Goal: Task Accomplishment & Management: Manage account settings

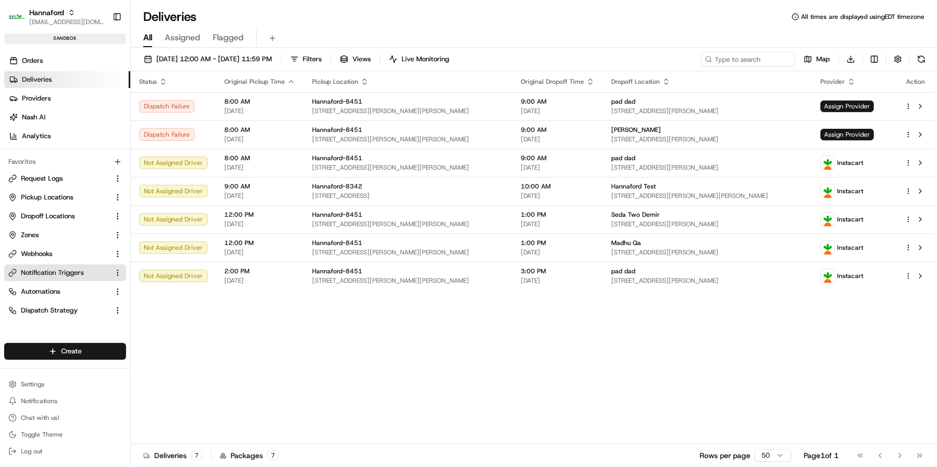
click at [42, 273] on span "Notification Triggers" at bounding box center [52, 272] width 63 height 9
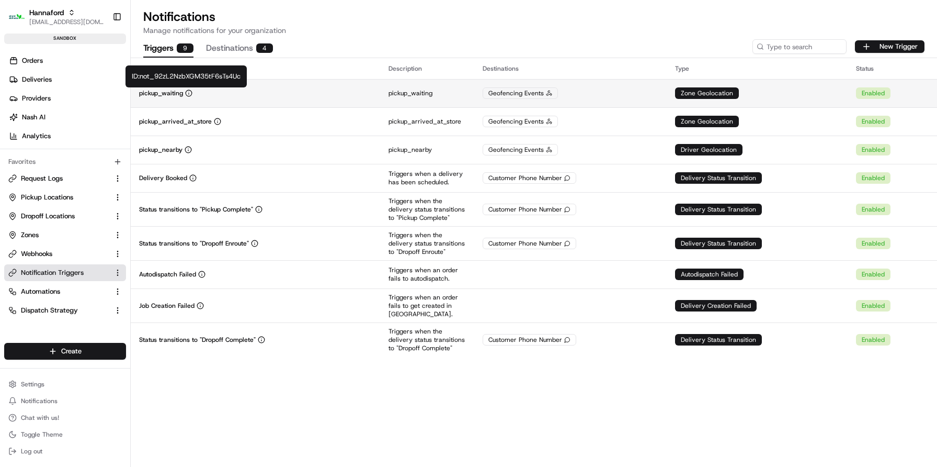
click at [188, 94] on icon "button" at bounding box center [188, 92] width 7 height 7
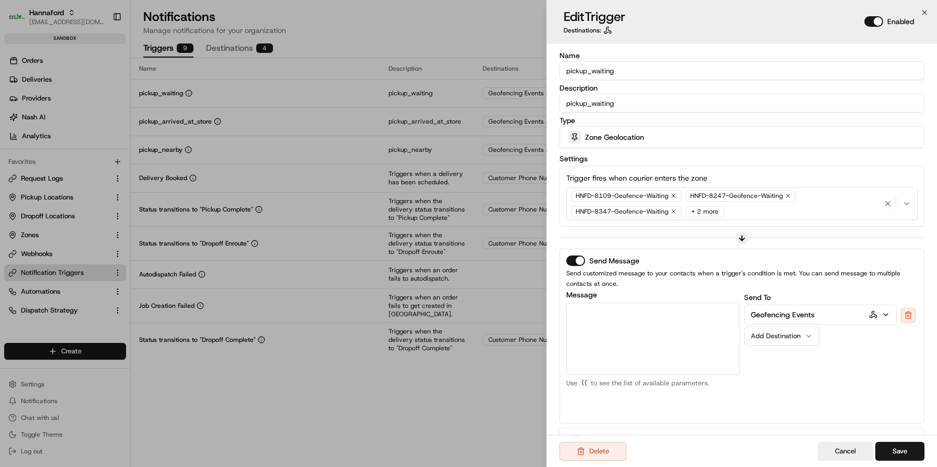
drag, startPoint x: 637, startPoint y: 72, endPoint x: 539, endPoint y: 72, distance: 97.3
click at [539, 72] on body "Hannaford [EMAIL_ADDRESS][DOMAIN_NAME] Toggle Sidebar sandbox Orders Deliveries…" at bounding box center [468, 233] width 937 height 467
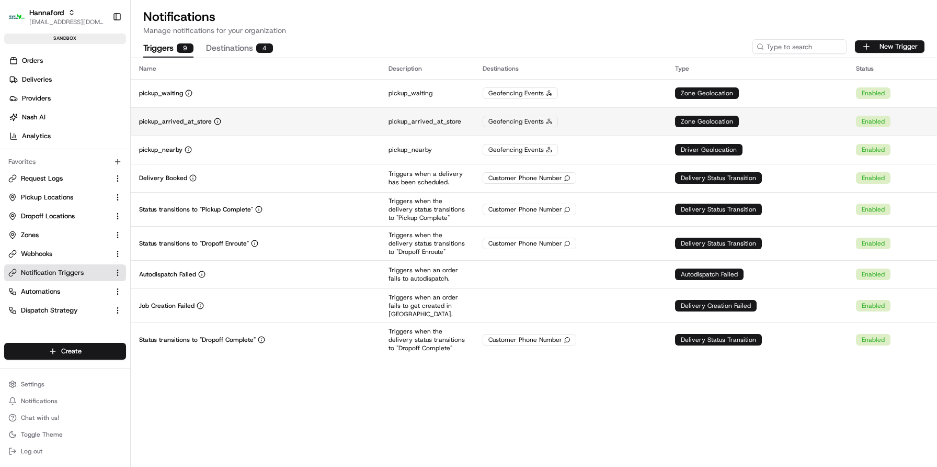
click at [817, 115] on td "Zone Geolocation" at bounding box center [757, 121] width 181 height 28
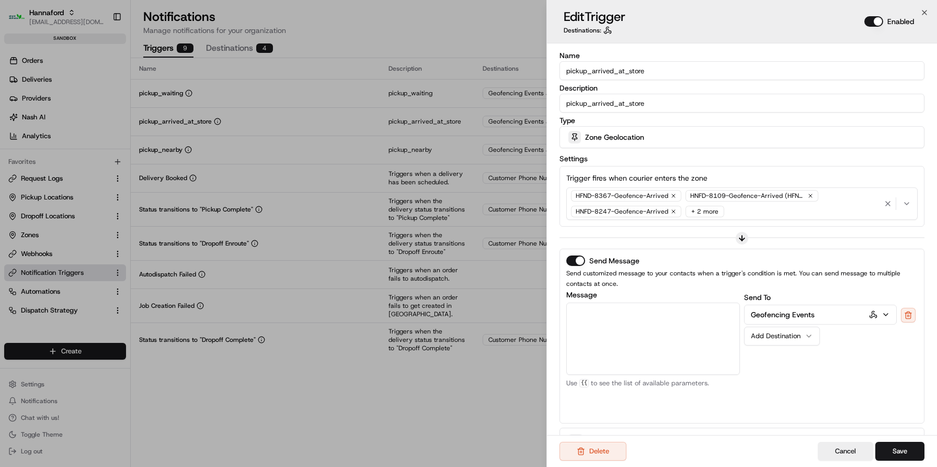
click at [759, 70] on input "pickup_arrived_at_store" at bounding box center [742, 70] width 365 height 19
